Goal: Information Seeking & Learning: Learn about a topic

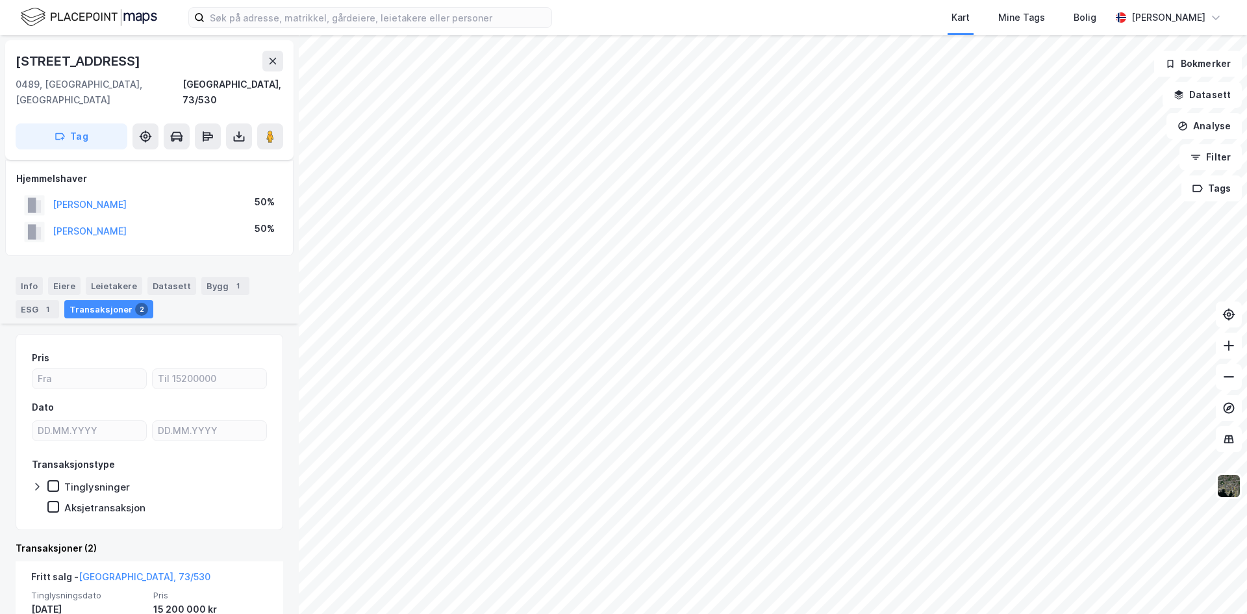
scroll to position [265, 0]
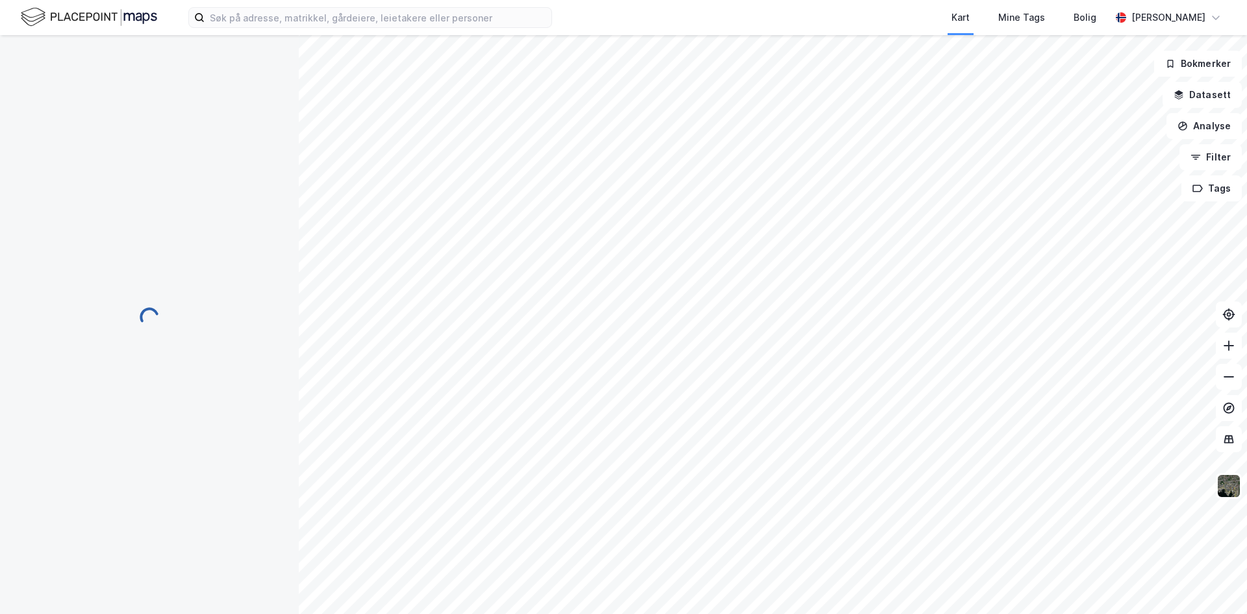
scroll to position [66, 0]
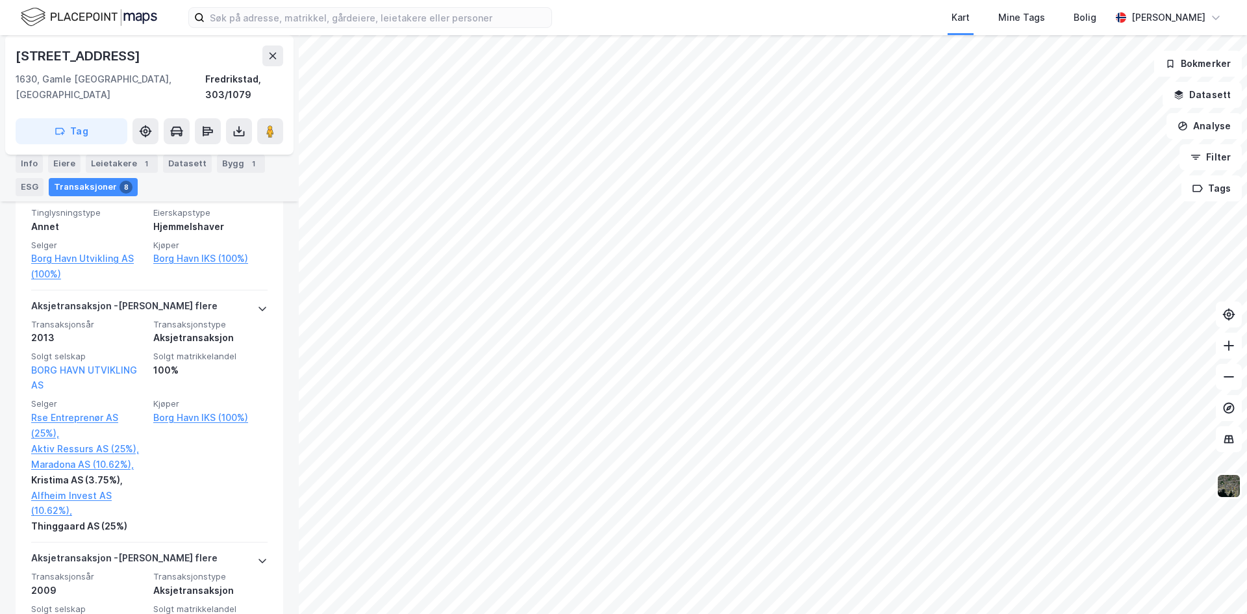
scroll to position [520, 0]
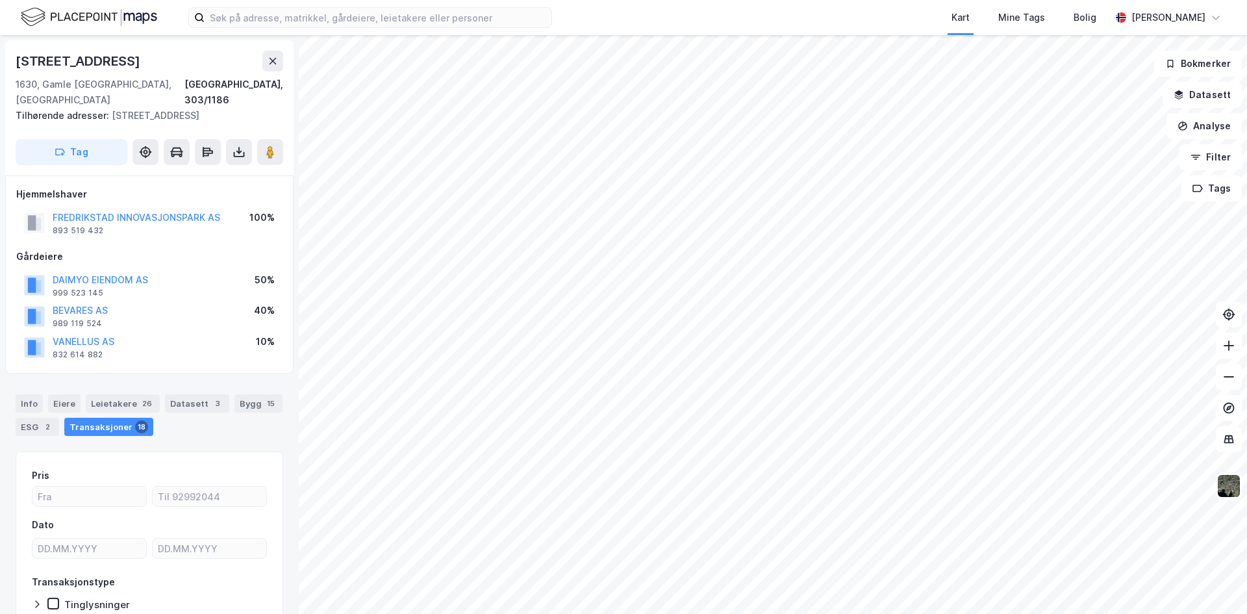
scroll to position [66, 0]
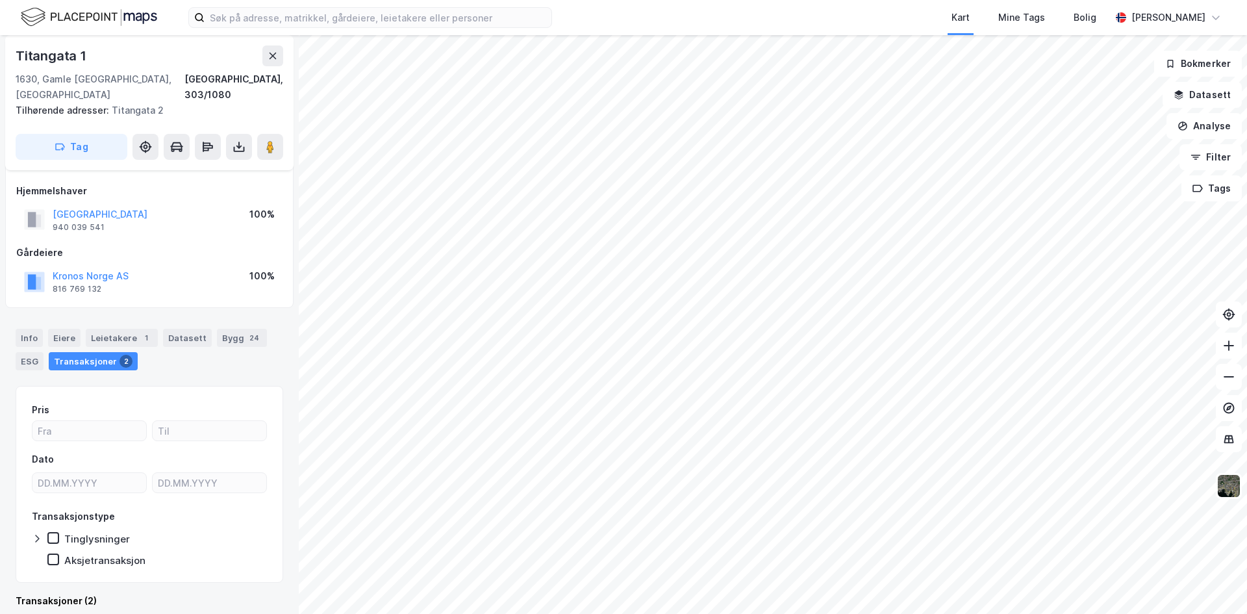
scroll to position [321, 0]
